Goal: Communication & Community: Participate in discussion

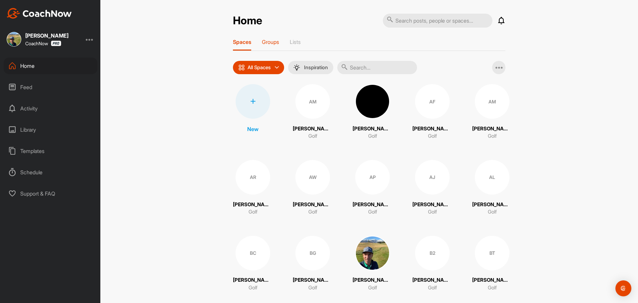
click at [269, 42] on p "Groups" at bounding box center [270, 42] width 17 height 7
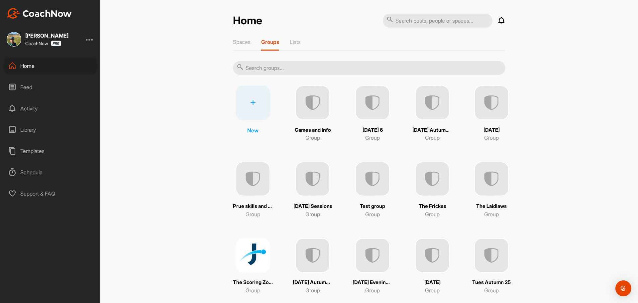
click at [374, 98] on img at bounding box center [372, 102] width 35 height 35
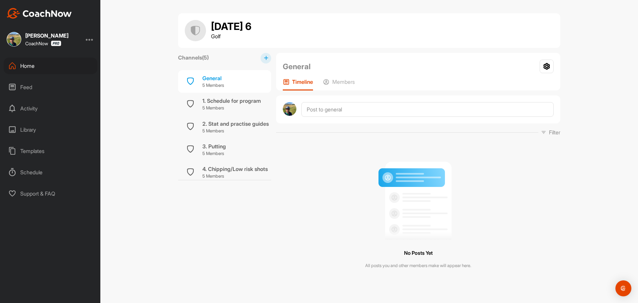
scroll to position [26, 0]
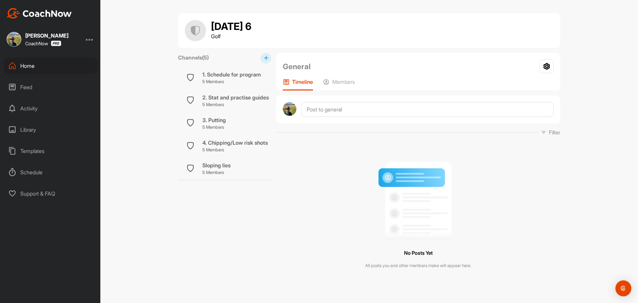
click at [264, 57] on icon at bounding box center [266, 58] width 4 height 4
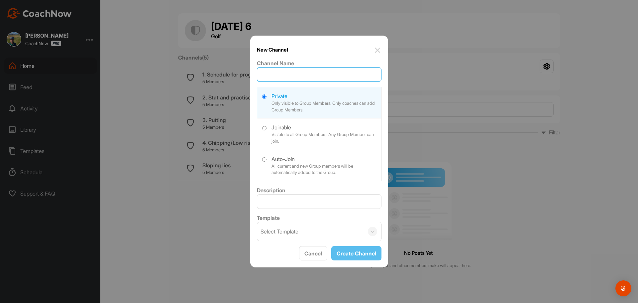
click at [274, 73] on input "Channel Name" at bounding box center [319, 74] width 125 height 15
type input "Bunkers/Pitching"
click at [265, 159] on label at bounding box center [319, 165] width 124 height 30
click at [265, 159] on input "radio" at bounding box center [264, 159] width 4 height 4
radio input "true"
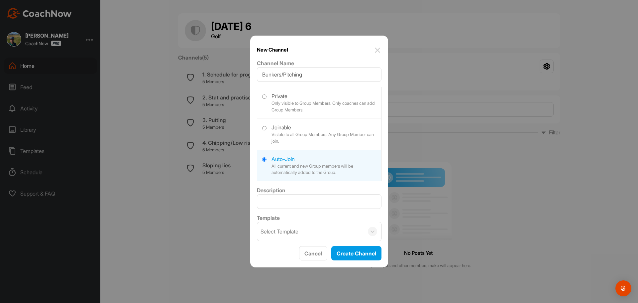
click at [303, 234] on div "Select Template" at bounding box center [310, 231] width 107 height 19
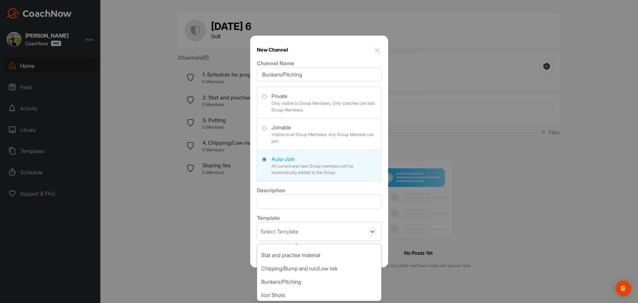
scroll to position [33, 0]
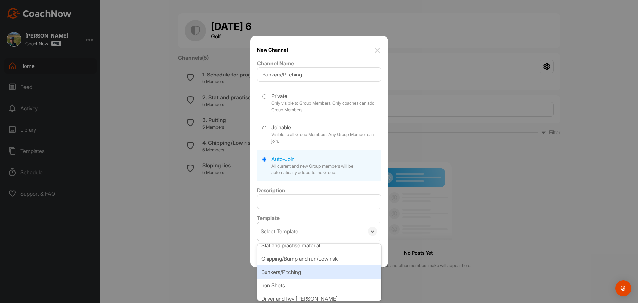
click at [307, 270] on div "Bunkers/Pitching" at bounding box center [319, 271] width 124 height 13
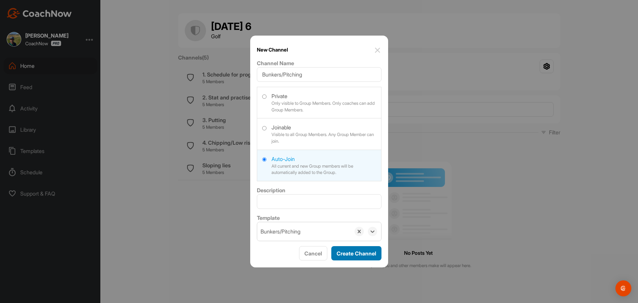
click at [352, 255] on button "Create Channel" at bounding box center [356, 253] width 50 height 14
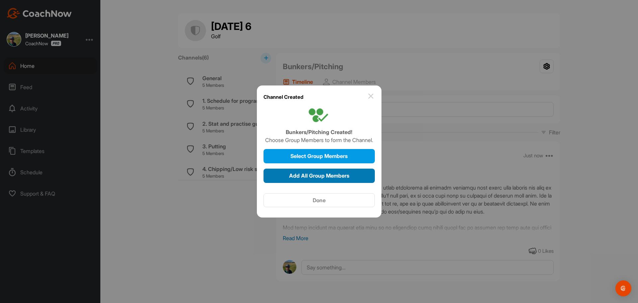
click at [329, 177] on span "Add All Group Members" at bounding box center [319, 175] width 60 height 7
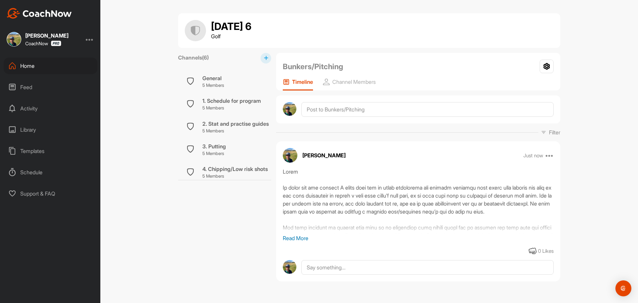
click at [306, 241] on p "Read More" at bounding box center [418, 238] width 271 height 8
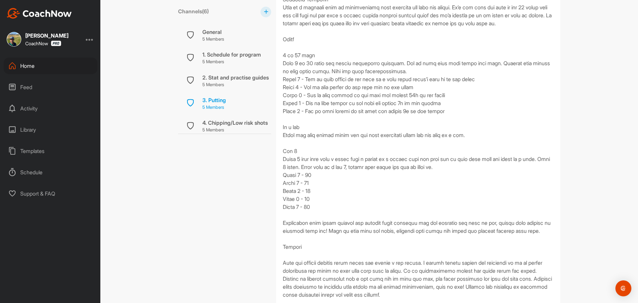
scroll to position [1021, 0]
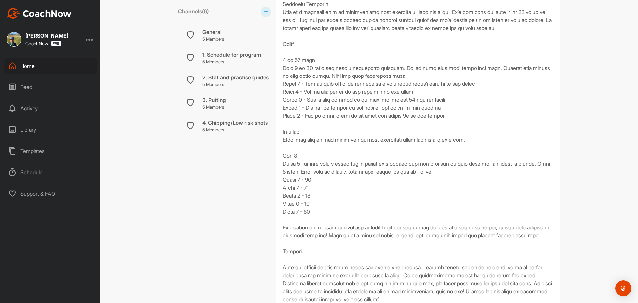
click at [39, 64] on div "Home" at bounding box center [51, 65] width 94 height 17
